Goal: Task Accomplishment & Management: Use online tool/utility

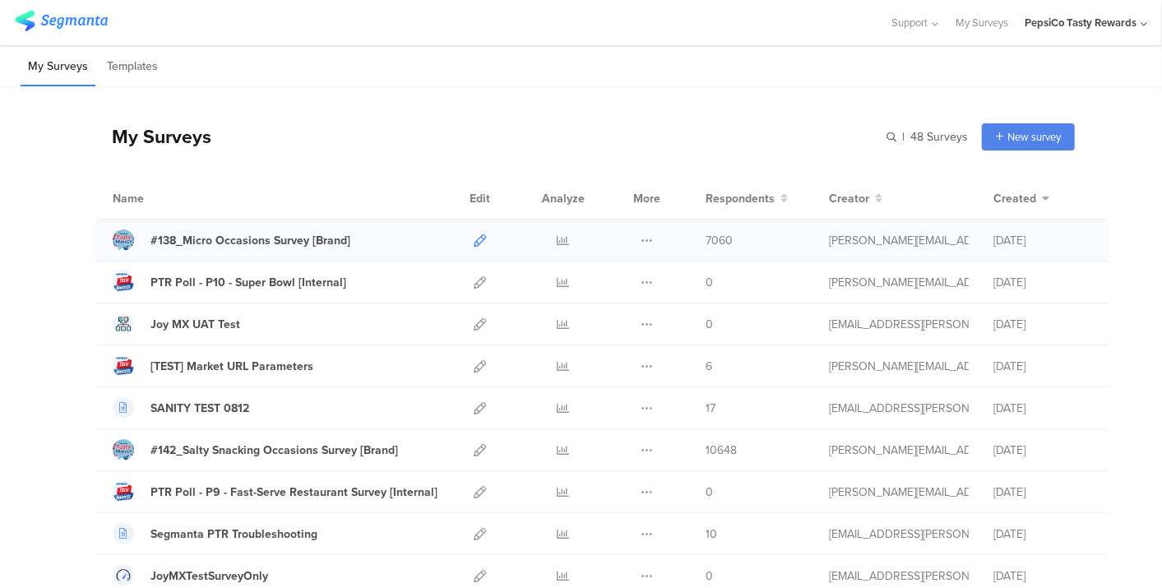
click at [474, 236] on icon at bounding box center [480, 240] width 12 height 12
